Goal: Task Accomplishment & Management: Complete application form

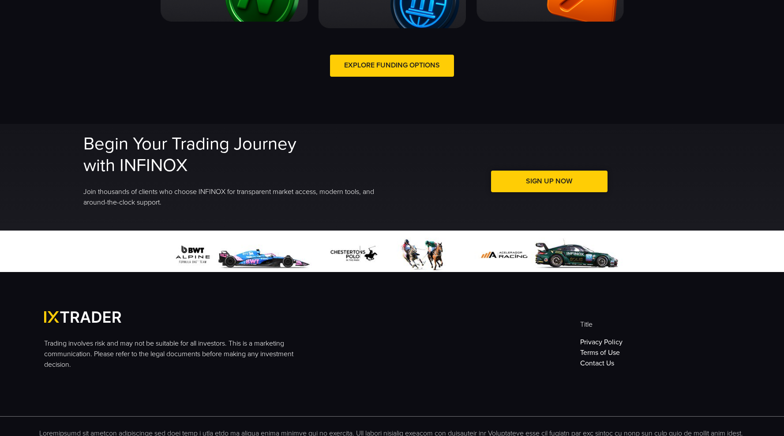
scroll to position [1919, 0]
